Goal: Task Accomplishment & Management: Use online tool/utility

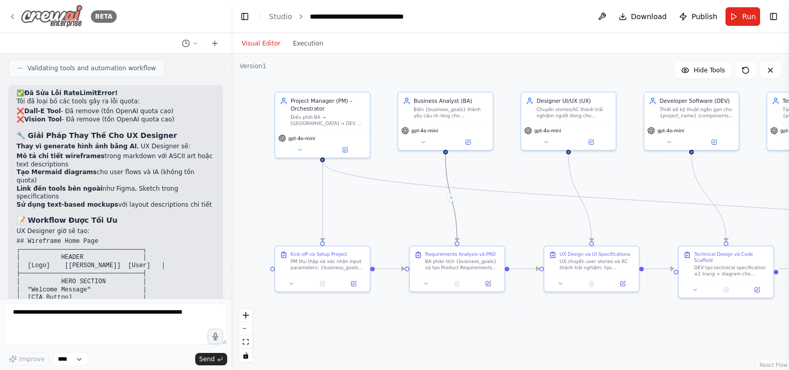
click at [10, 16] on icon at bounding box center [12, 16] width 8 height 8
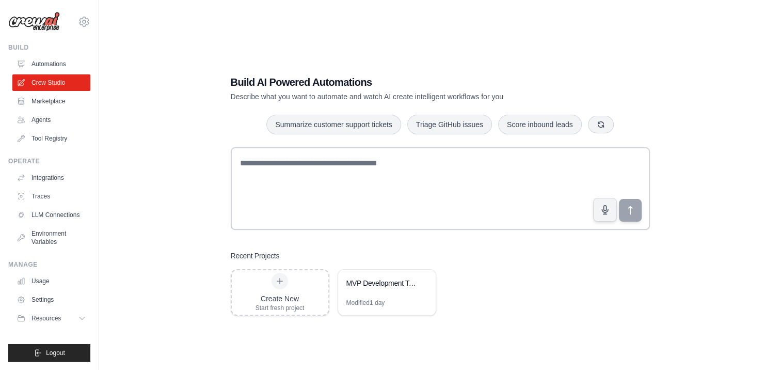
click at [565, 280] on div "Create New Start fresh project MVP Development Team - SDLC Pipeline Modified 1 …" at bounding box center [440, 292] width 419 height 46
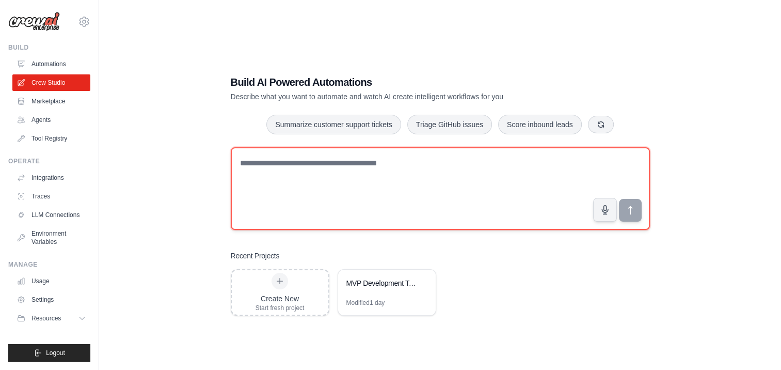
click at [297, 171] on textarea at bounding box center [440, 188] width 419 height 83
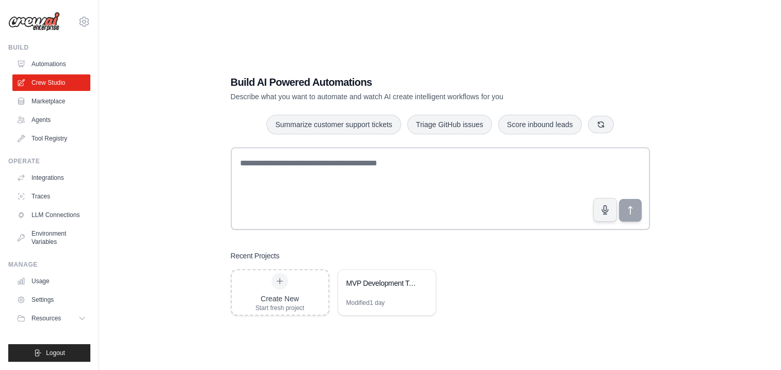
click at [521, 296] on div "Create New Start fresh project MVP Development Team - SDLC Pipeline Modified 1 …" at bounding box center [440, 292] width 419 height 46
click at [287, 288] on div "Create New Start fresh project" at bounding box center [280, 292] width 49 height 39
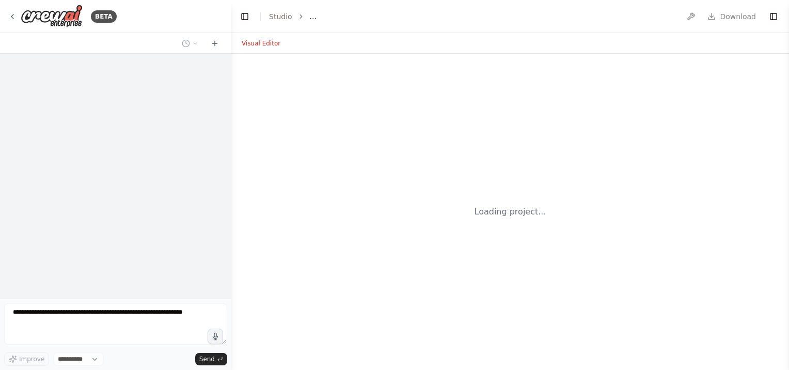
select select "****"
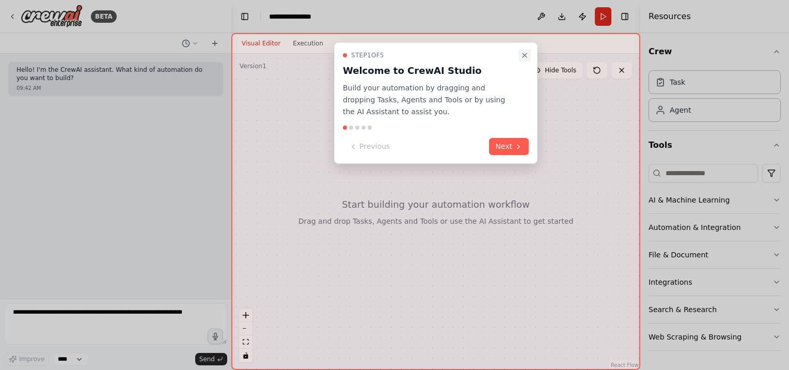
click at [528, 54] on icon "Close walkthrough" at bounding box center [525, 55] width 8 height 8
